Goal: Task Accomplishment & Management: Use online tool/utility

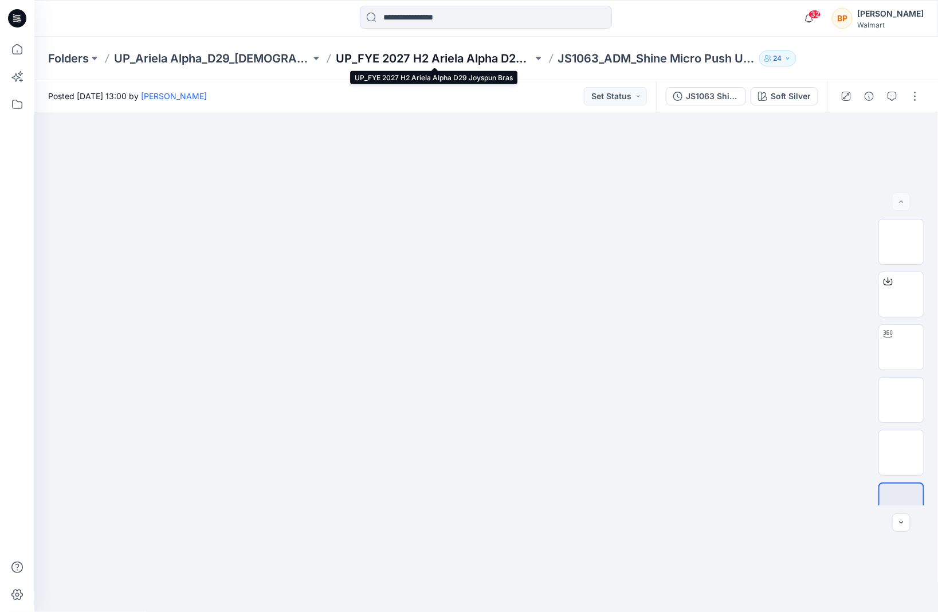
click at [472, 59] on p "UP_FYE 2027 H2 Ariela Alpha D29 Joyspun Bras" at bounding box center [434, 58] width 197 height 16
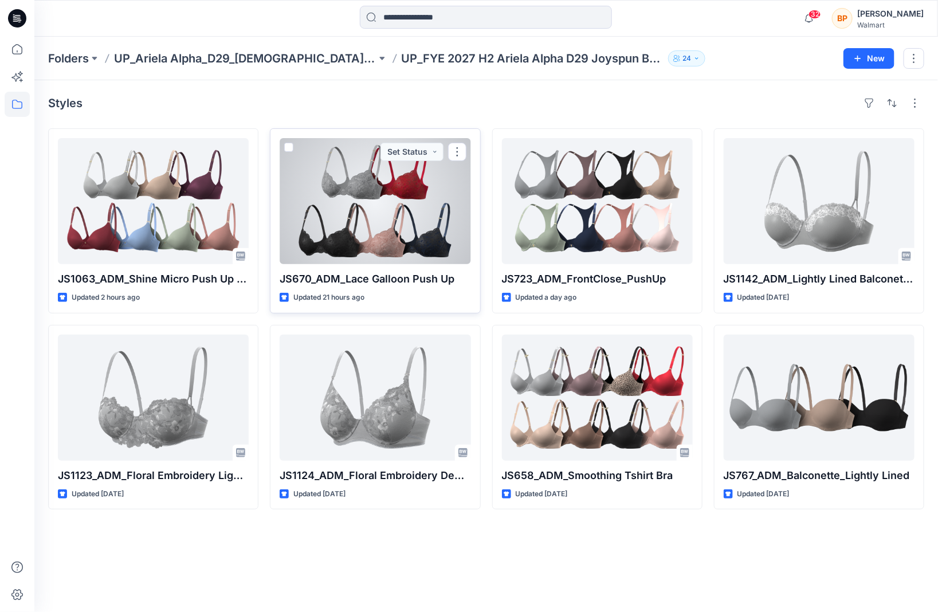
click at [384, 201] on div at bounding box center [375, 201] width 191 height 126
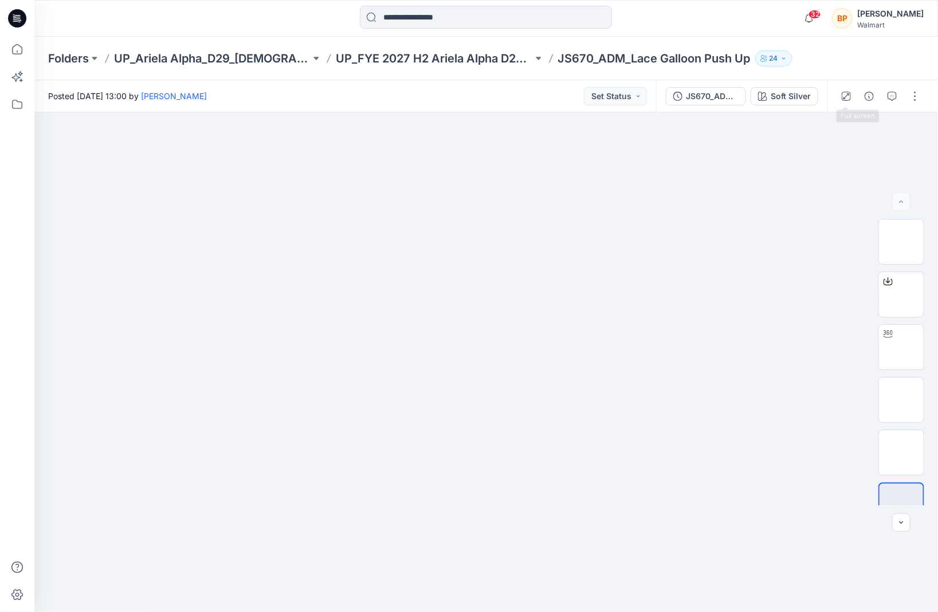
click at [821, 96] on div "JS670_ADM_Lace Galloon Push Up Soft Silver" at bounding box center [741, 96] width 171 height 32
click at [913, 93] on button "button" at bounding box center [915, 96] width 18 height 18
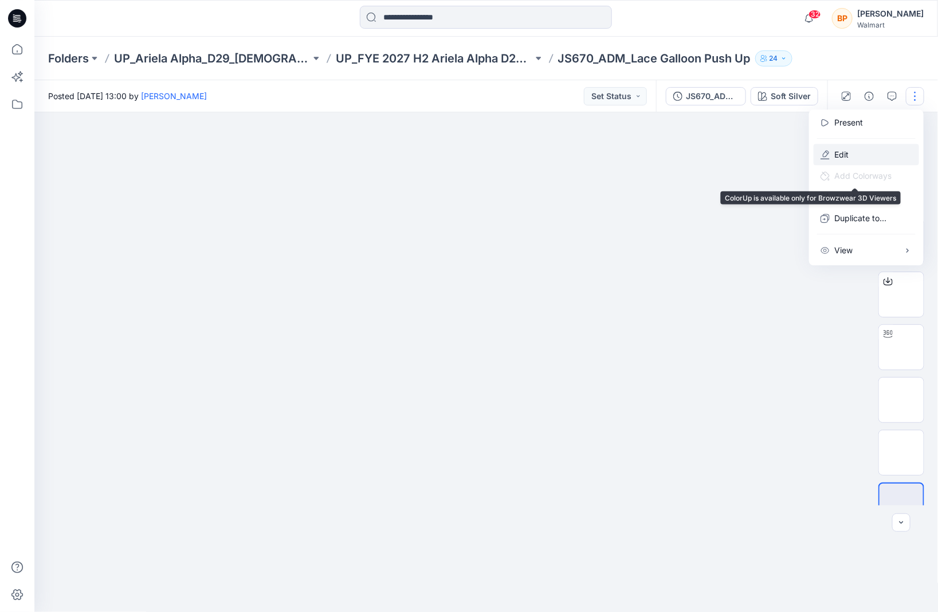
click at [847, 154] on p "Edit" at bounding box center [842, 154] width 14 height 12
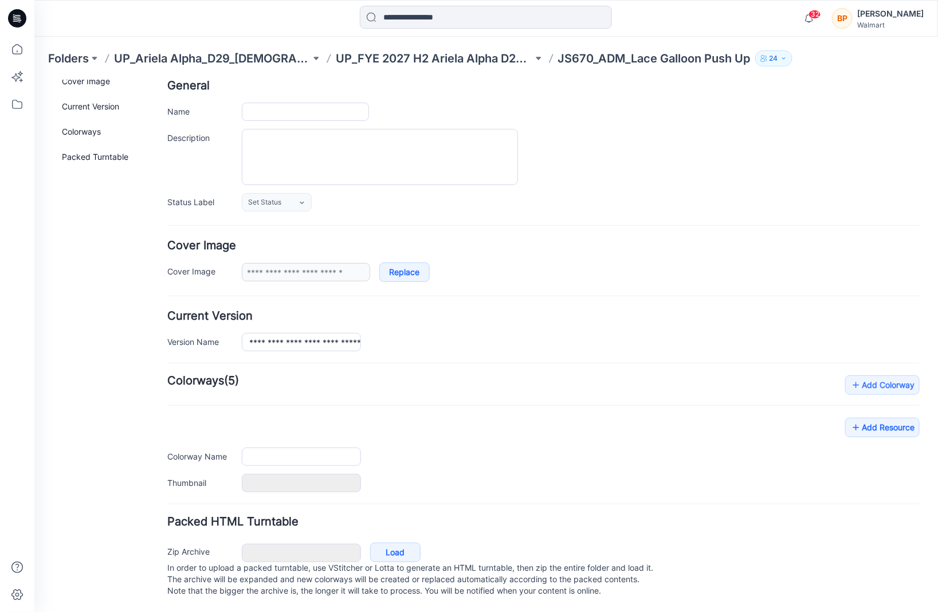
type input "**********"
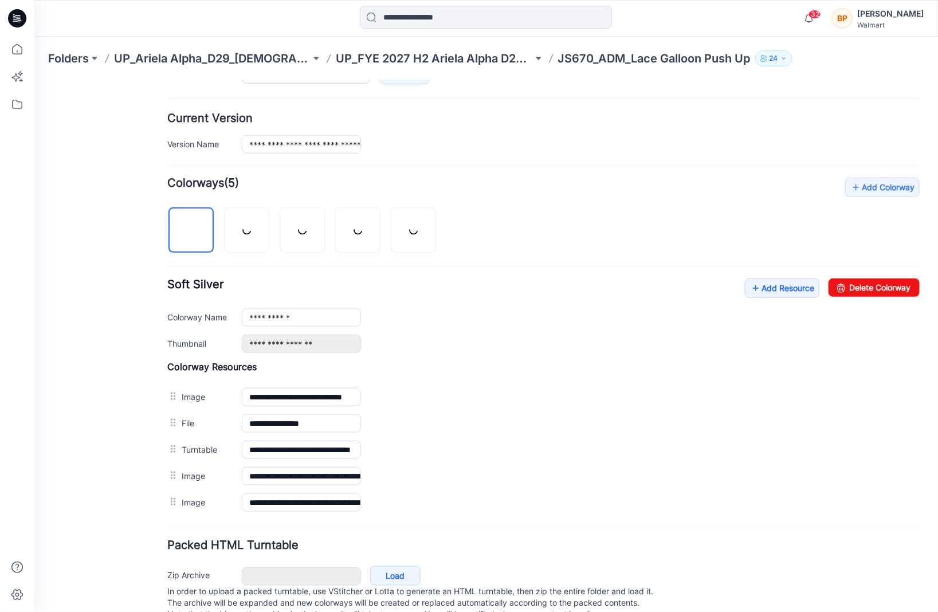
scroll to position [301, 0]
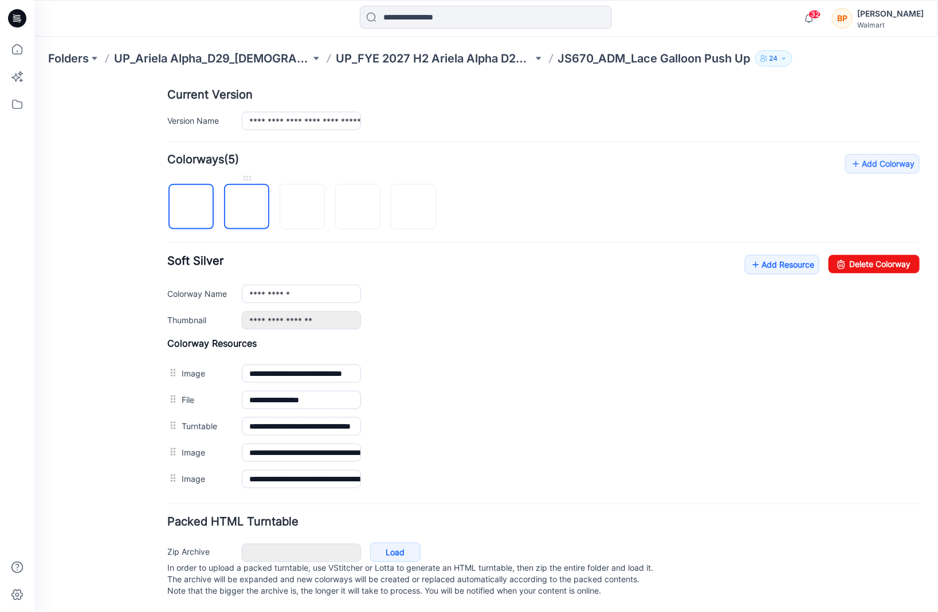
click at [247, 207] on img at bounding box center [247, 207] width 0 height 0
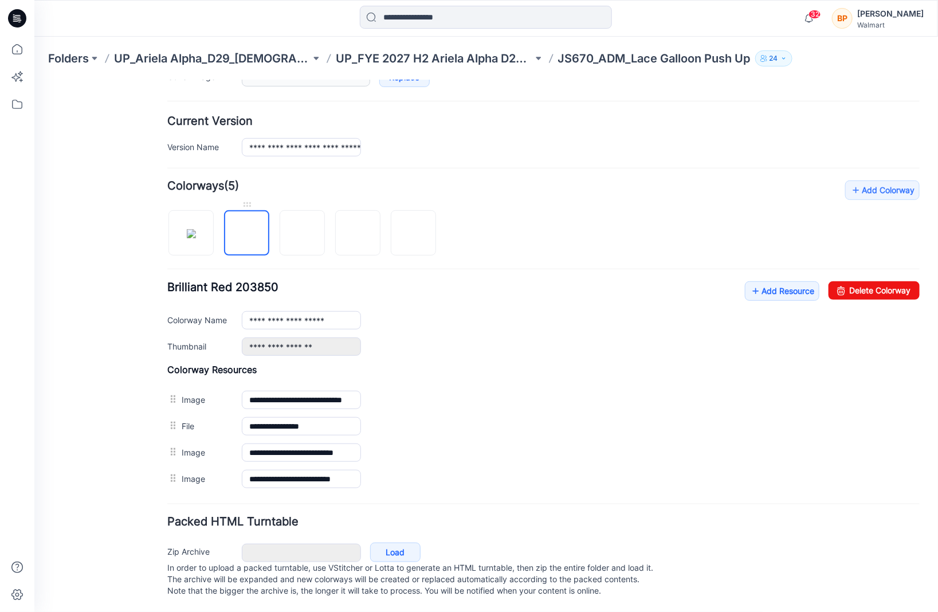
scroll to position [273, 0]
click at [844, 281] on icon at bounding box center [841, 290] width 16 height 18
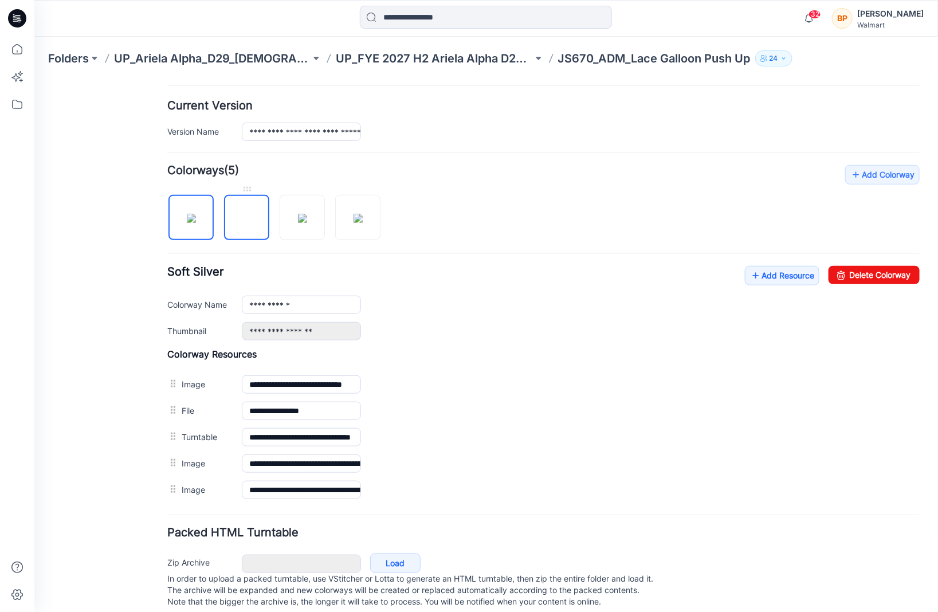
click at [247, 218] on img at bounding box center [247, 218] width 0 height 0
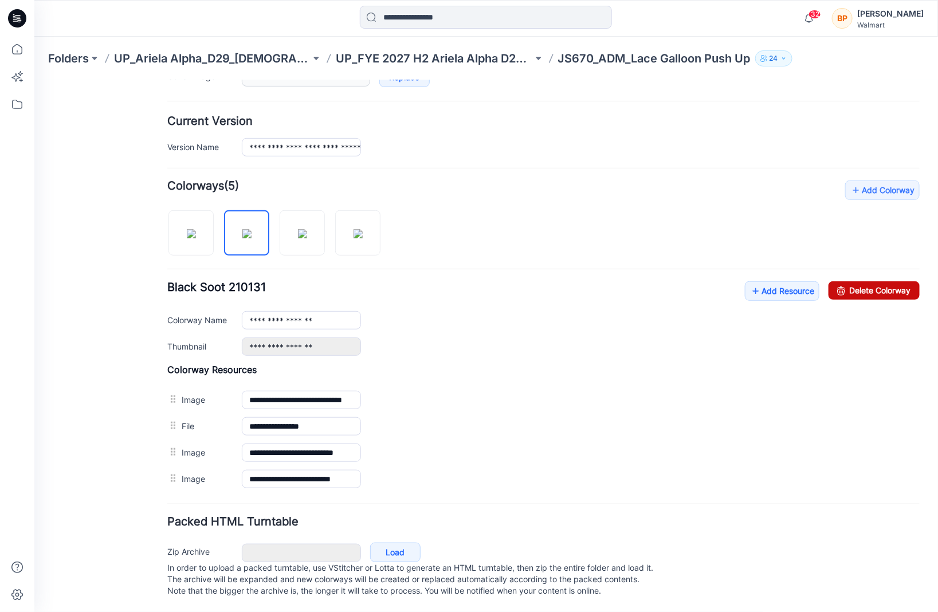
click at [852, 281] on link "Delete Colorway" at bounding box center [873, 290] width 91 height 18
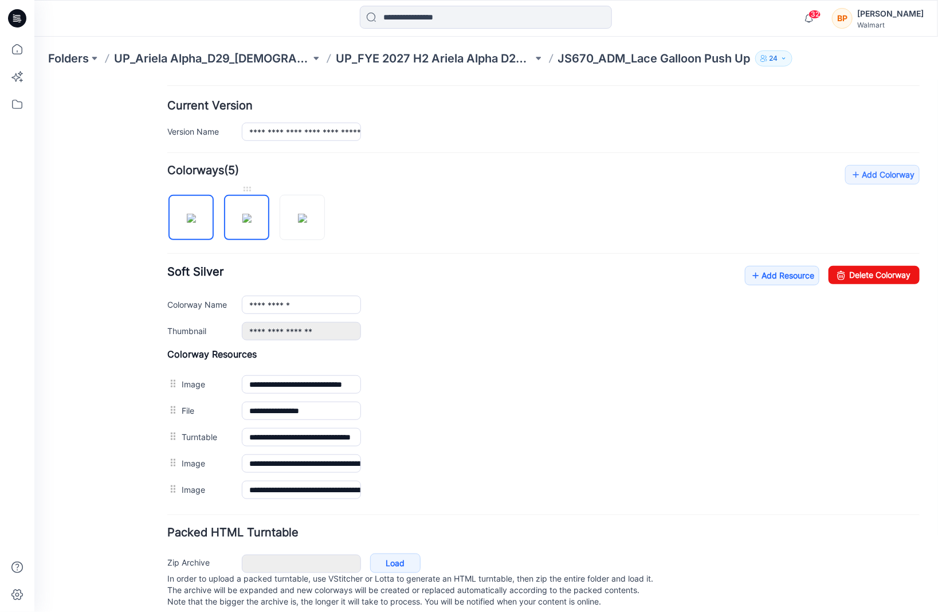
click at [243, 222] on img at bounding box center [246, 217] width 9 height 9
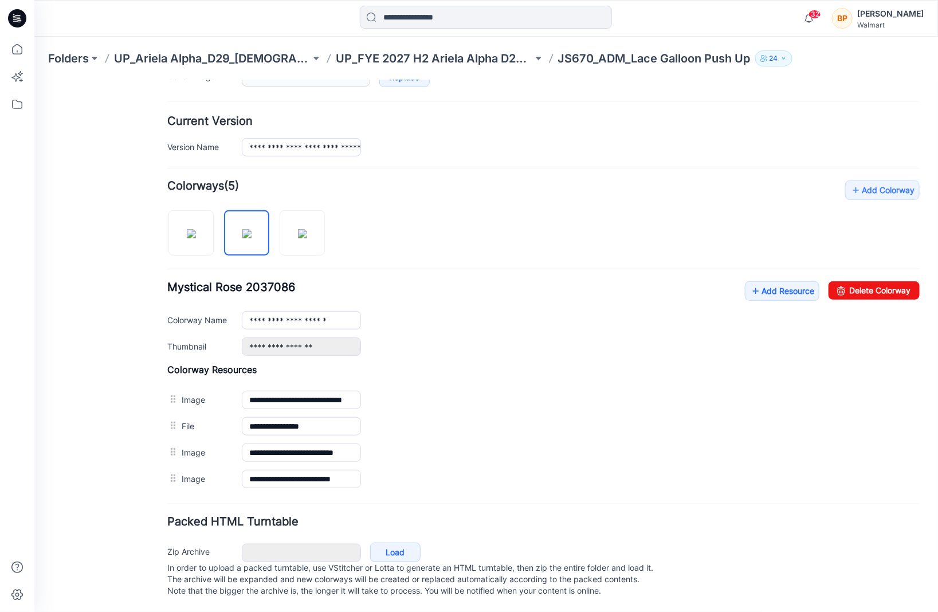
click at [860, 266] on div "**********" at bounding box center [543, 336] width 753 height 312
click at [860, 281] on link "Delete Colorway" at bounding box center [873, 290] width 91 height 18
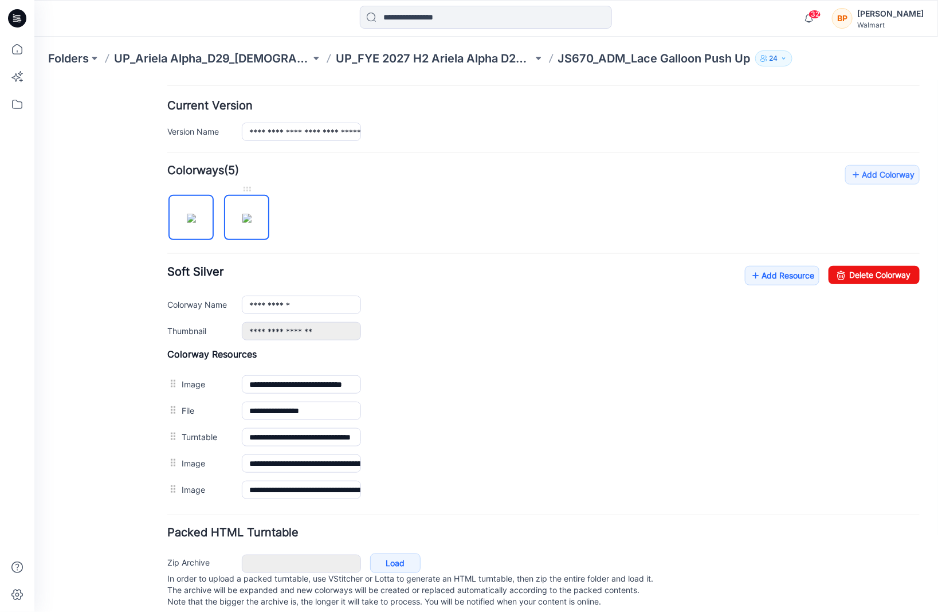
click at [251, 213] on img at bounding box center [246, 217] width 9 height 9
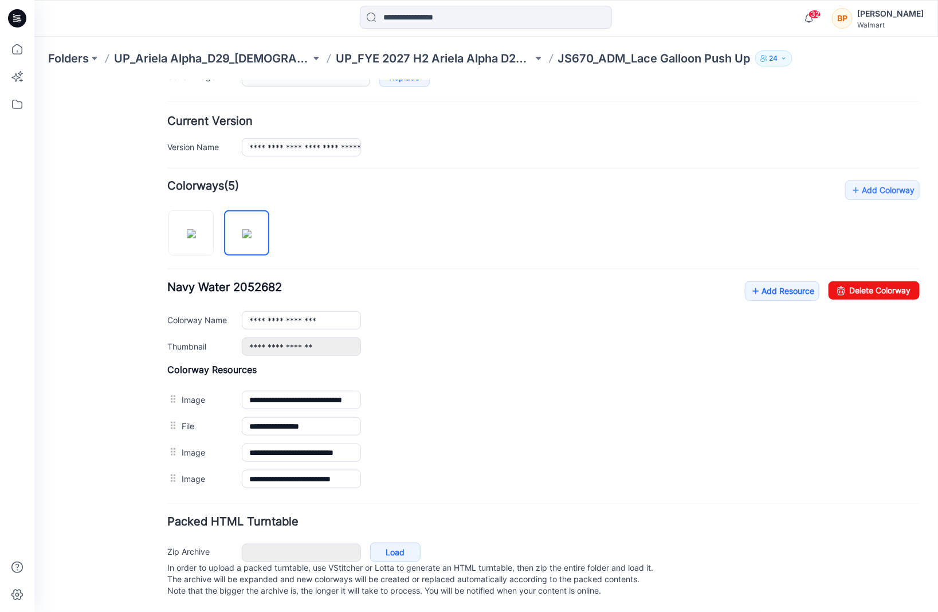
click at [878, 263] on div "**********" at bounding box center [543, 336] width 753 height 312
click at [871, 281] on link "Delete Colorway" at bounding box center [873, 290] width 91 height 18
type input "**********"
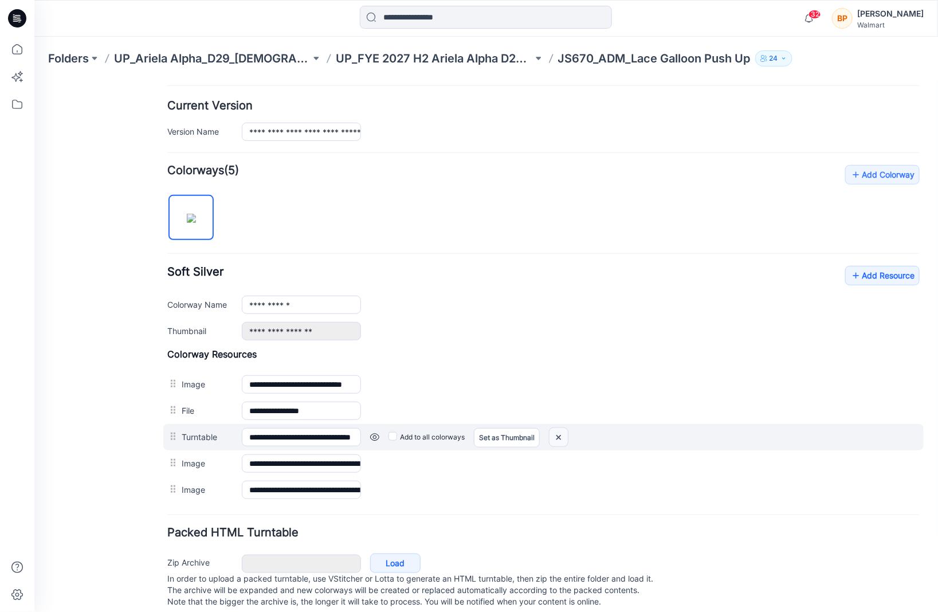
click at [562, 437] on img at bounding box center [558, 437] width 18 height 19
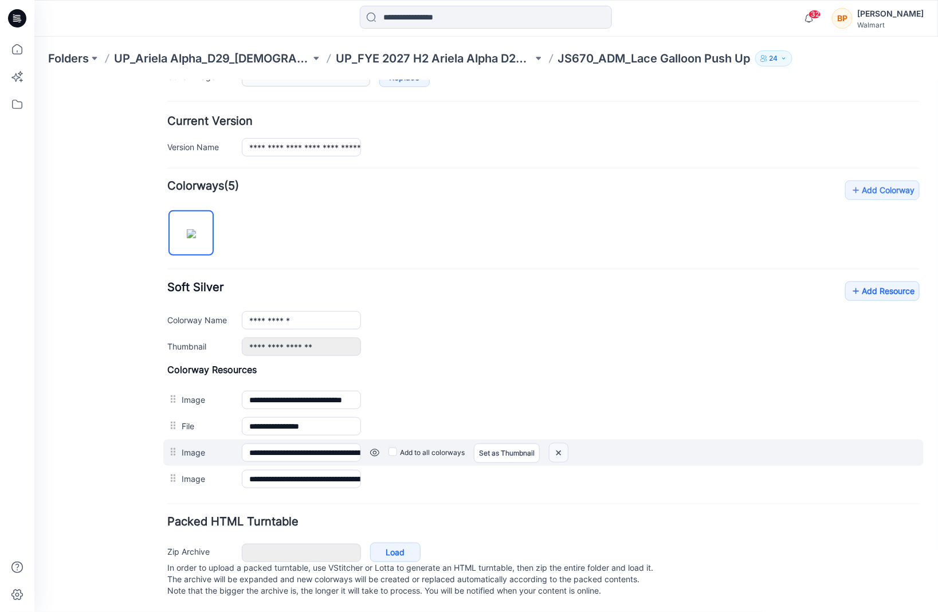
click at [560, 443] on img at bounding box center [558, 452] width 18 height 19
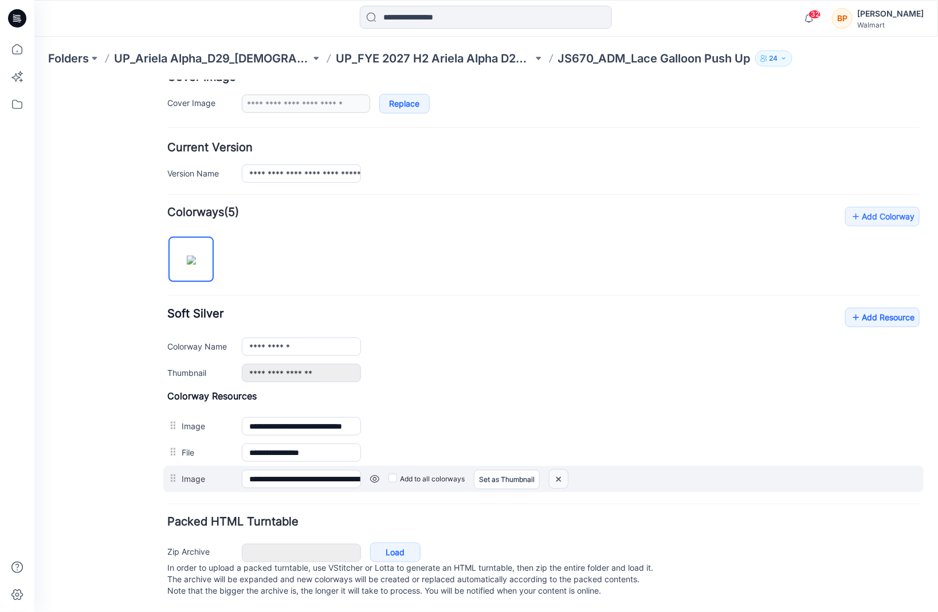
click at [558, 470] on img at bounding box center [558, 479] width 18 height 19
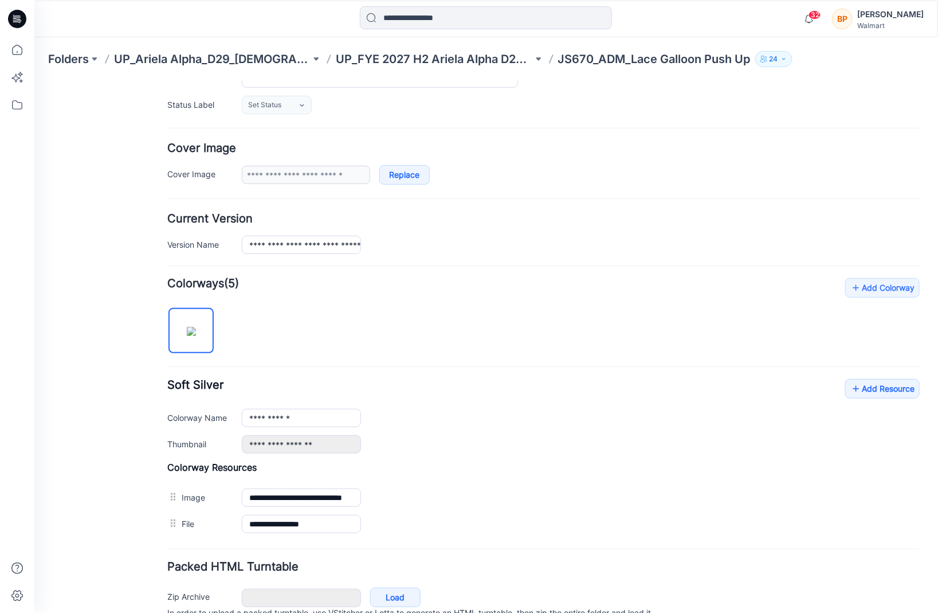
scroll to position [0, 0]
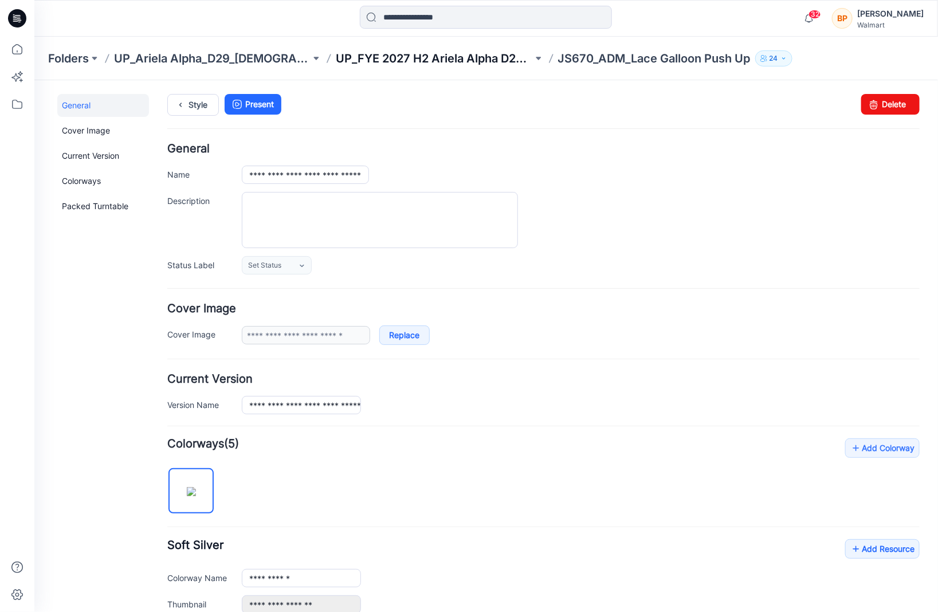
click at [495, 53] on p "UP_FYE 2027 H2 Ariela Alpha D29 Joyspun Bras" at bounding box center [434, 58] width 197 height 16
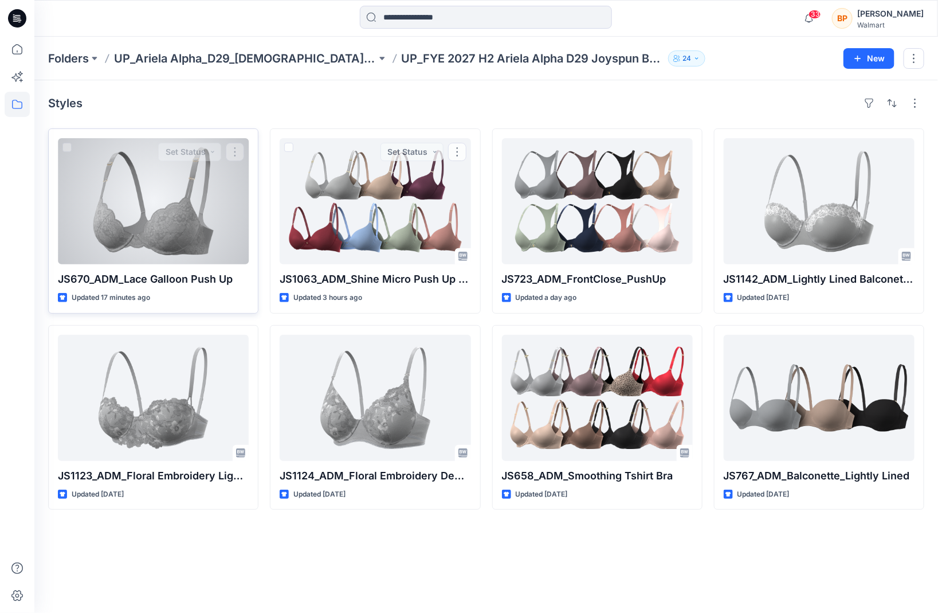
click at [175, 193] on div at bounding box center [153, 201] width 191 height 126
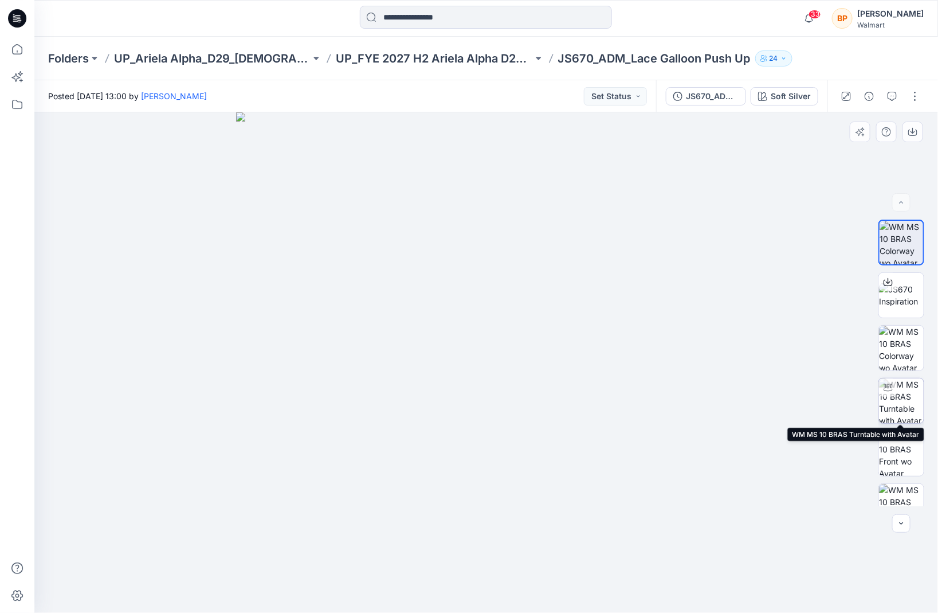
scroll to position [23, 0]
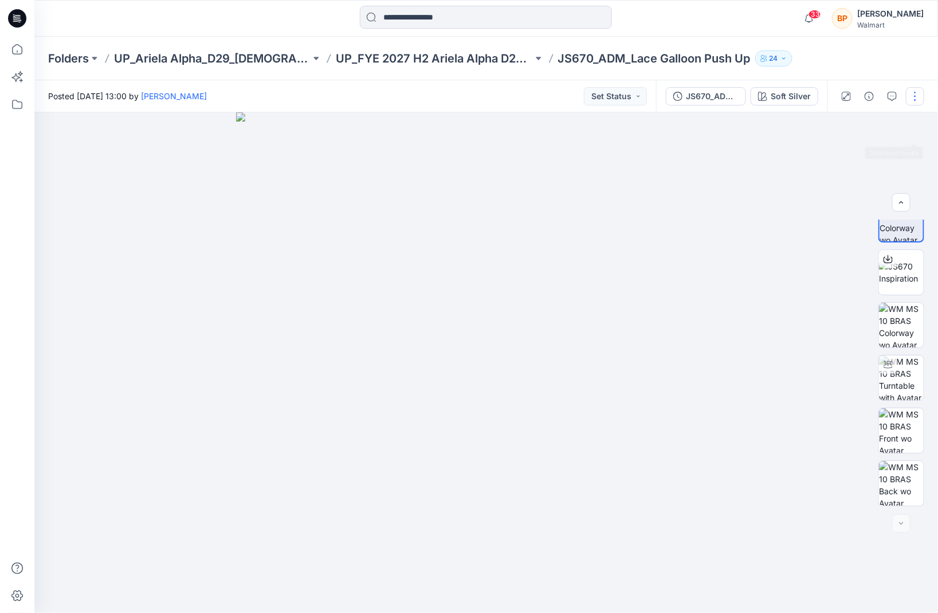
click at [913, 101] on button "button" at bounding box center [915, 96] width 18 height 18
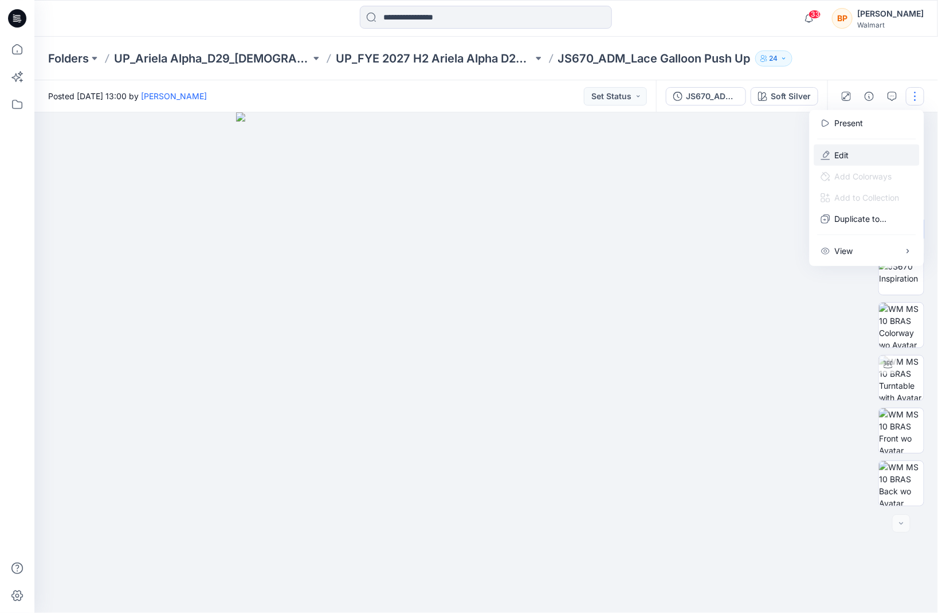
click at [858, 151] on button "Edit" at bounding box center [867, 154] width 105 height 21
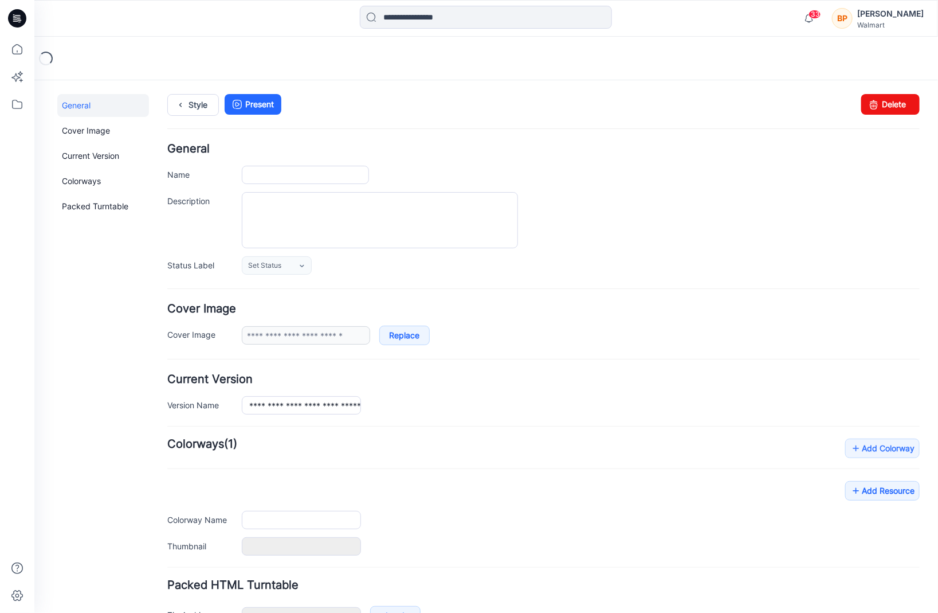
type input "**********"
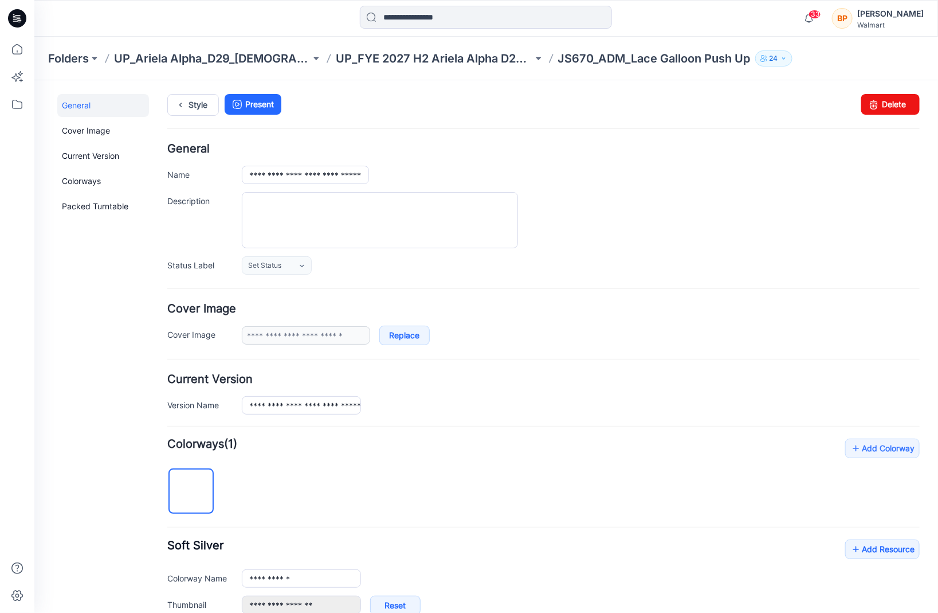
scroll to position [327, 0]
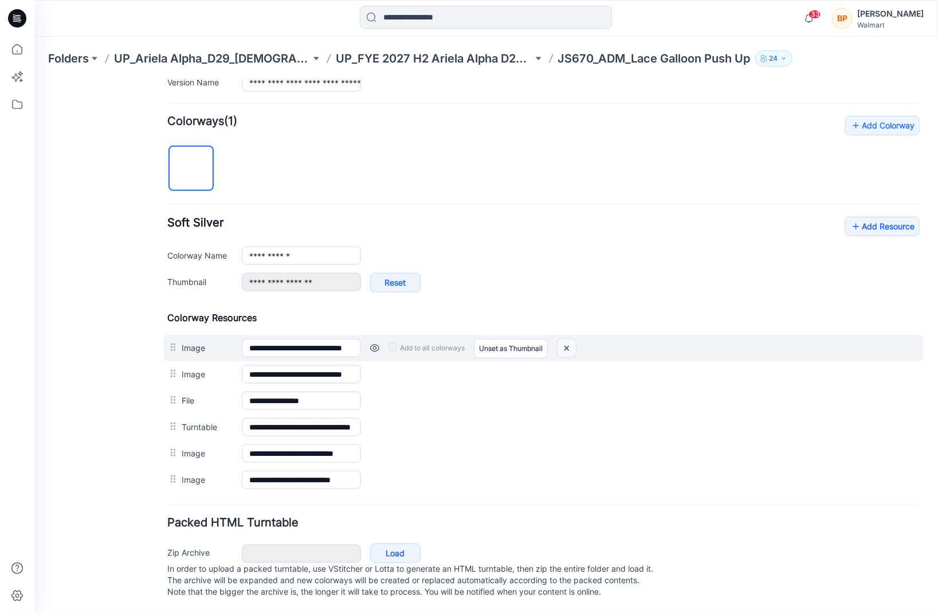
click at [567, 338] on img at bounding box center [566, 347] width 18 height 19
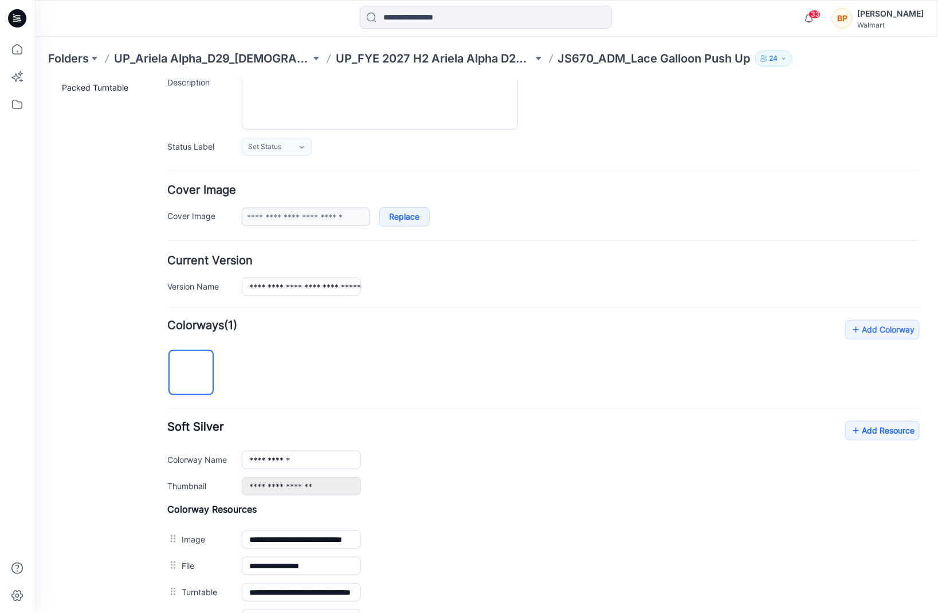
scroll to position [0, 0]
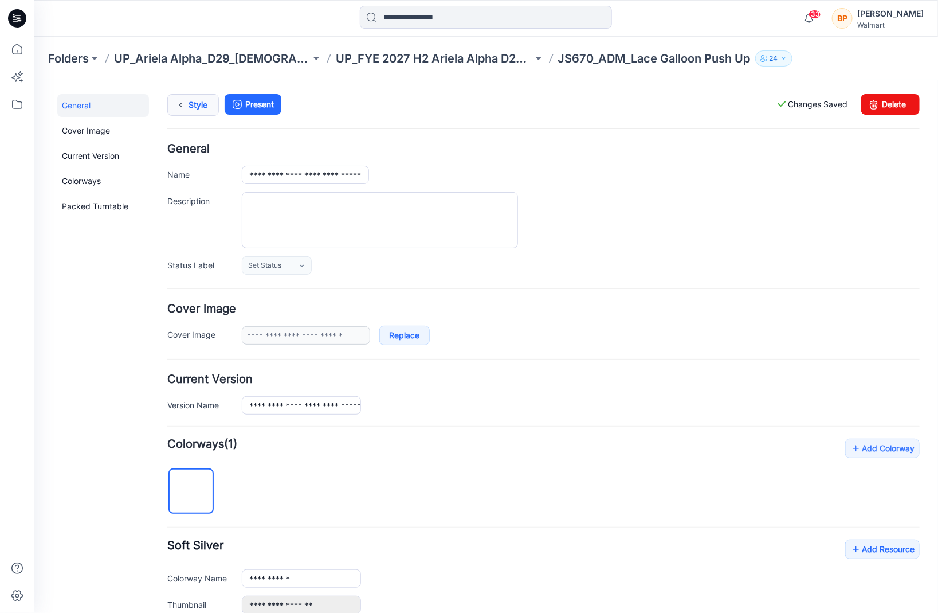
click at [206, 108] on link "Style" at bounding box center [193, 104] width 52 height 22
